Goal: Browse casually

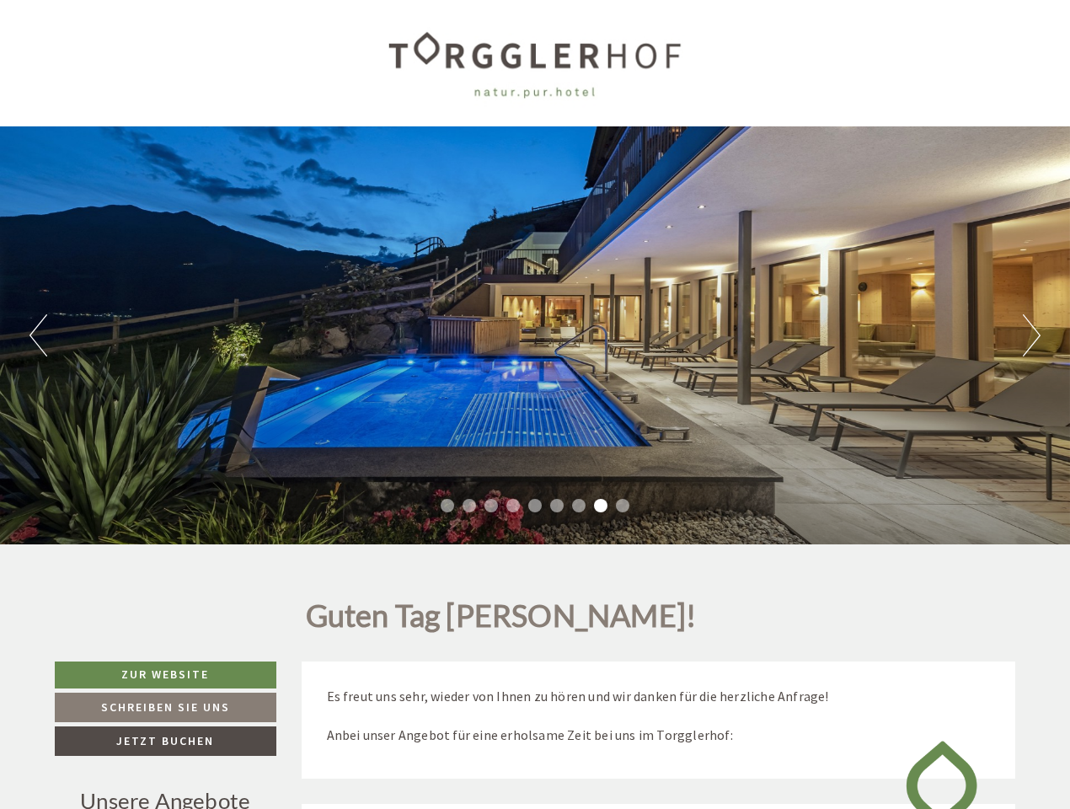
click at [535, 405] on div "Previous Next 1 2 3 4 5 6 7 8 9" at bounding box center [535, 335] width 1070 height 418
click at [38, 335] on button "Previous" at bounding box center [38, 335] width 18 height 42
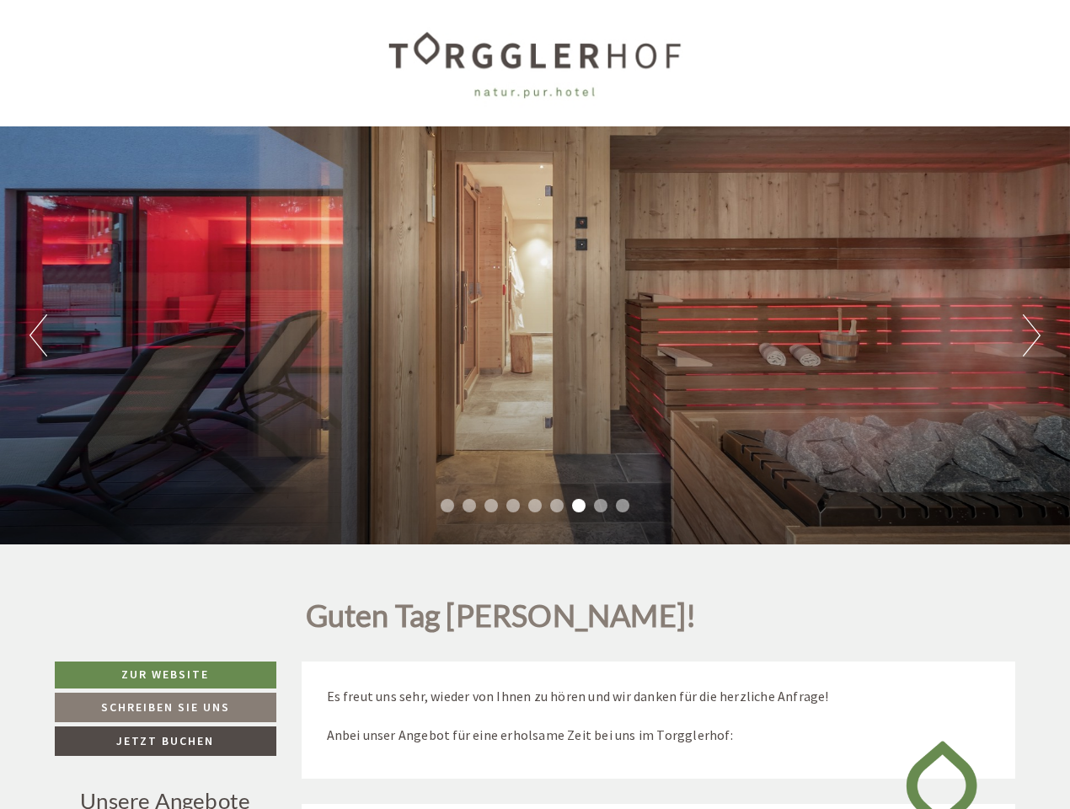
click at [535, 335] on div "Previous Next 1 2 3 4 5 6 7 8 9" at bounding box center [535, 335] width 1070 height 418
click at [1032, 335] on button "Next" at bounding box center [1032, 335] width 18 height 42
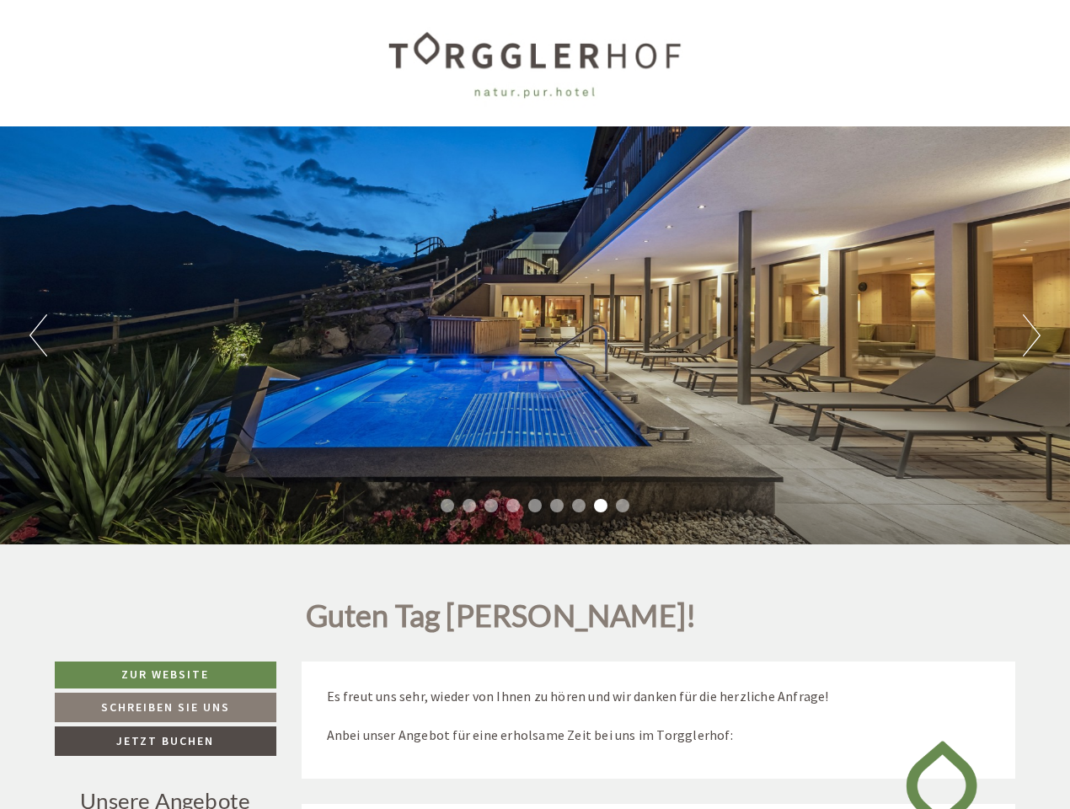
click at [448, 506] on li "1" at bounding box center [447, 505] width 13 height 13
click at [469, 506] on li "2" at bounding box center [469, 505] width 13 height 13
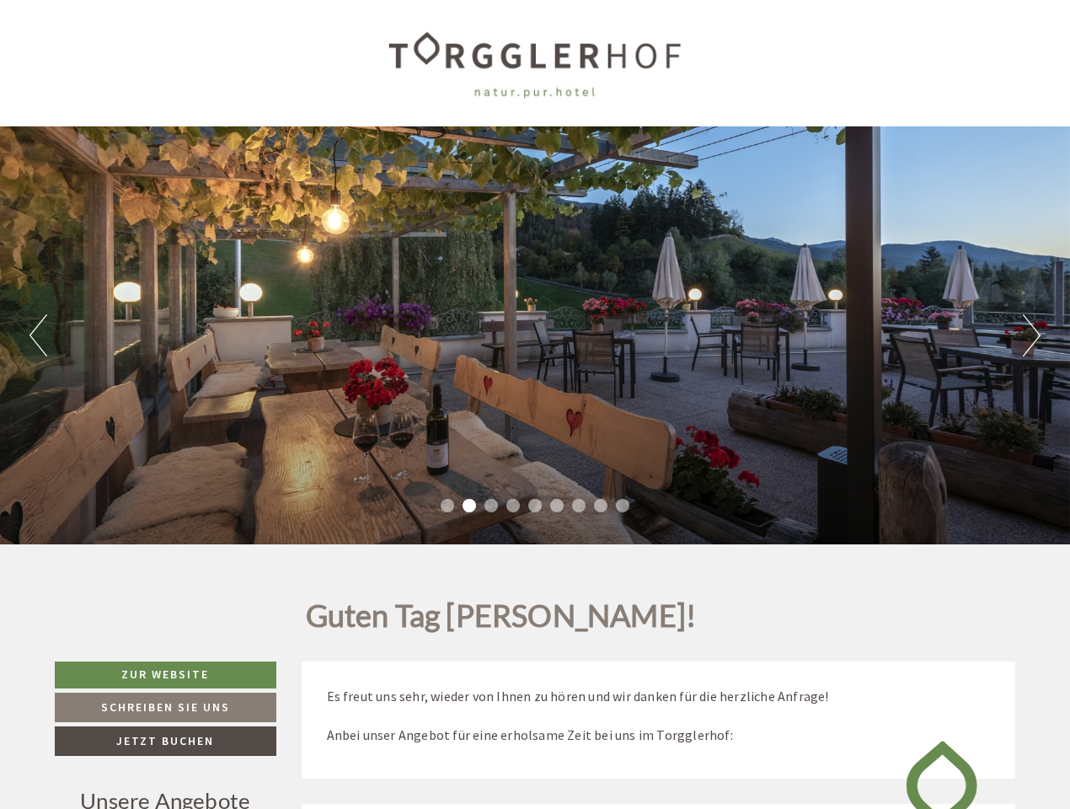
click at [491, 506] on li "3" at bounding box center [491, 505] width 13 height 13
click at [513, 506] on li "4" at bounding box center [512, 505] width 13 height 13
click at [535, 506] on li "5" at bounding box center [534, 505] width 13 height 13
